Goal: Transaction & Acquisition: Purchase product/service

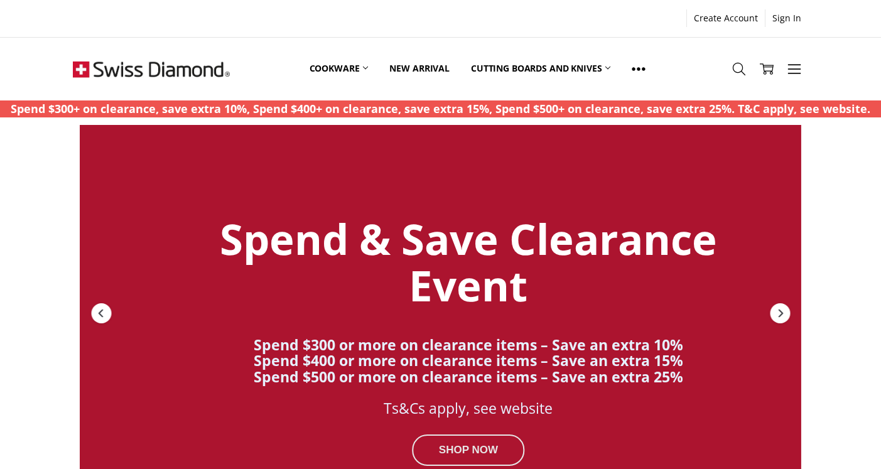
click at [464, 452] on div "SHOP NOW" at bounding box center [468, 449] width 112 height 31
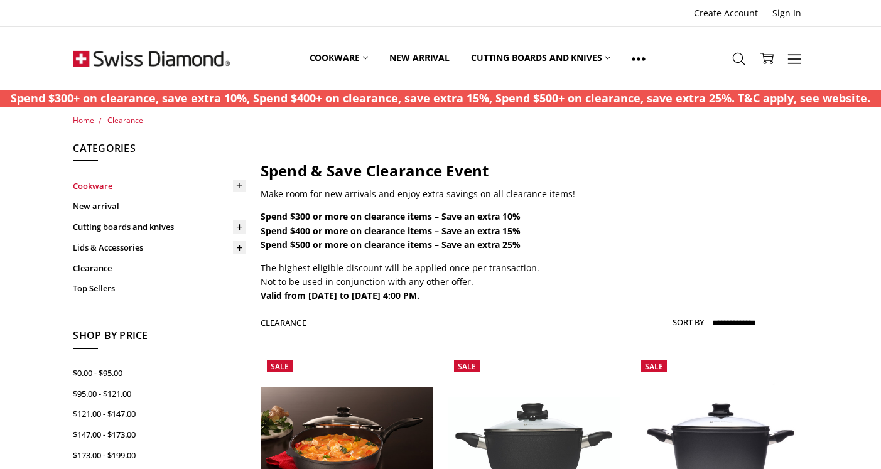
click at [101, 181] on link "Cookware" at bounding box center [159, 186] width 173 height 21
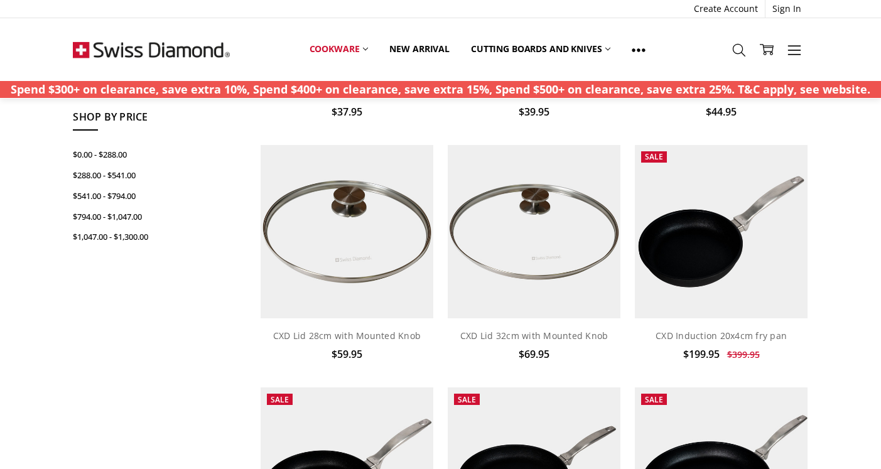
scroll to position [287, 0]
